Goal: Navigation & Orientation: Find specific page/section

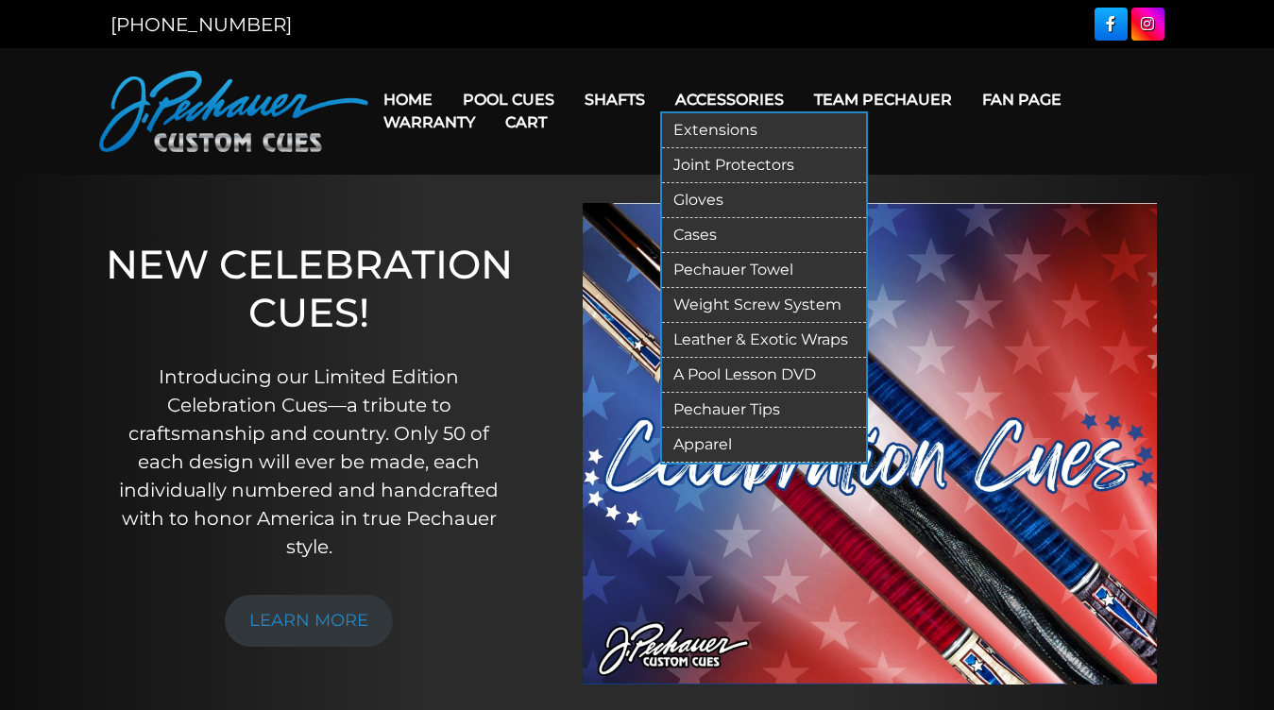
click at [694, 128] on link "Extensions" at bounding box center [764, 130] width 204 height 35
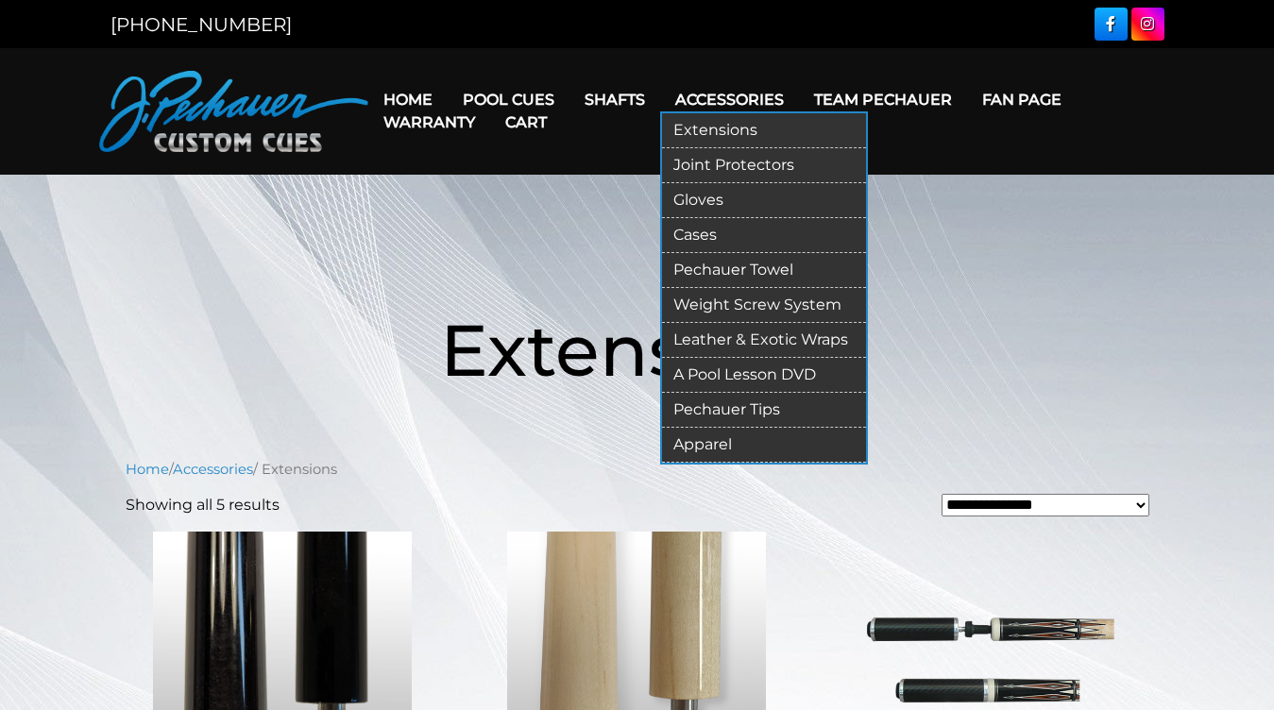
click at [725, 297] on link "Weight Screw System" at bounding box center [764, 305] width 204 height 35
